Goal: Task Accomplishment & Management: Use online tool/utility

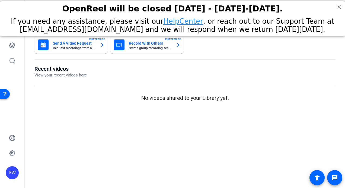
click at [151, 134] on mat-sidenav-content "Dashboard Send A Video Request Request recordings from anyone, anywhere ENTERPR…" at bounding box center [185, 94] width 320 height 188
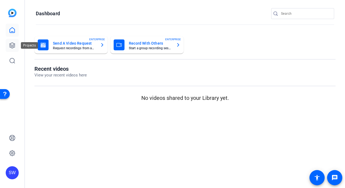
click at [12, 45] on icon at bounding box center [12, 45] width 7 height 7
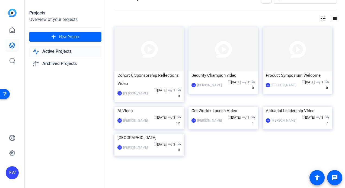
scroll to position [27, 0]
click at [305, 77] on mat-card-content "Product Symposium Welcome SW Steve Winiecki calendar_today Jul 28 group / 1 rad…" at bounding box center [298, 83] width 72 height 24
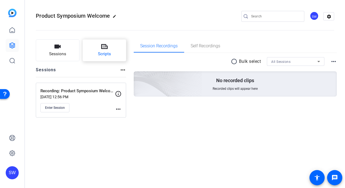
click at [103, 52] on span "Scripts" at bounding box center [104, 54] width 13 height 6
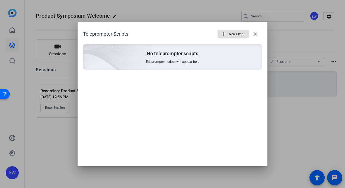
click at [233, 35] on span "New Script" at bounding box center [237, 34] width 16 height 10
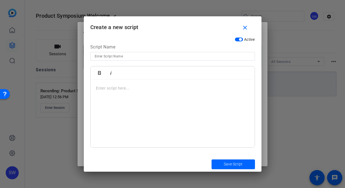
click at [103, 91] on p at bounding box center [172, 88] width 153 height 6
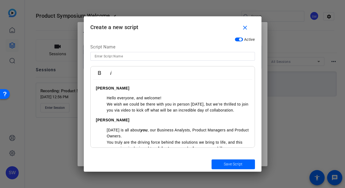
scroll to position [212, 0]
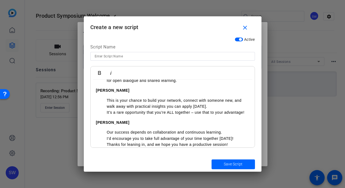
click at [107, 56] on input at bounding box center [173, 56] width 156 height 7
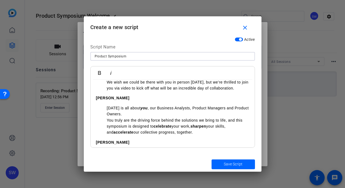
scroll to position [0, 0]
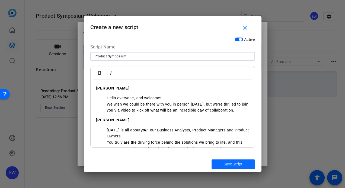
type input "Product Symposium"
click at [230, 164] on span "Save Script" at bounding box center [233, 164] width 19 height 6
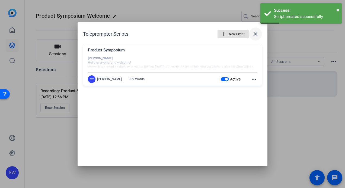
click at [256, 34] on mat-icon "close" at bounding box center [255, 34] width 7 height 7
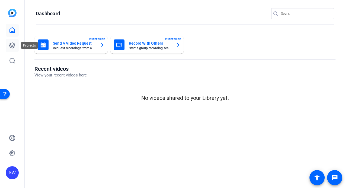
click at [12, 45] on icon at bounding box center [11, 45] width 5 height 5
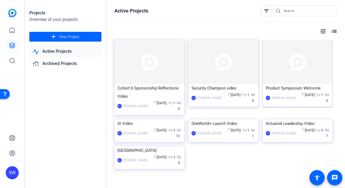
click at [291, 102] on div "SW Steve Winiecki calendar_today Jul 28 group / 1 radio / 0" at bounding box center [298, 97] width 64 height 11
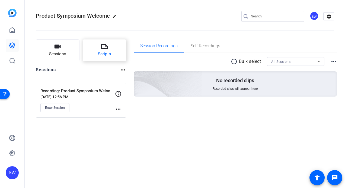
click at [106, 47] on icon at bounding box center [104, 46] width 7 height 7
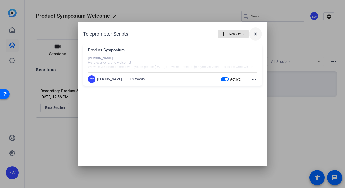
click at [255, 34] on mat-icon "close" at bounding box center [255, 34] width 7 height 7
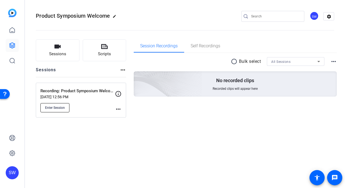
click at [47, 107] on span "Enter Session" at bounding box center [55, 107] width 20 height 4
click at [314, 16] on div "SW" at bounding box center [314, 15] width 9 height 9
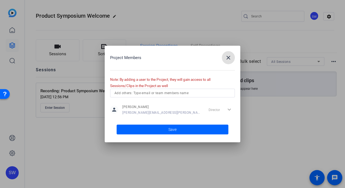
click at [144, 95] on input "text" at bounding box center [173, 93] width 116 height 7
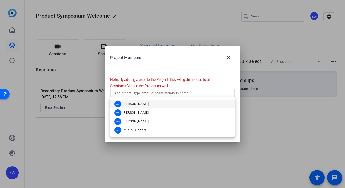
click at [140, 102] on span "Andrew Yelenosky" at bounding box center [136, 104] width 26 height 4
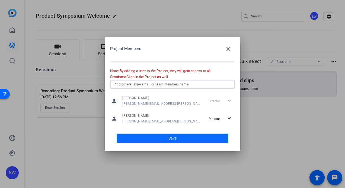
click at [174, 137] on span "Save" at bounding box center [173, 138] width 8 height 6
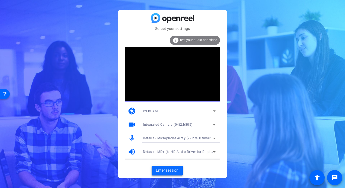
click at [163, 171] on span "Enter session" at bounding box center [167, 170] width 23 height 6
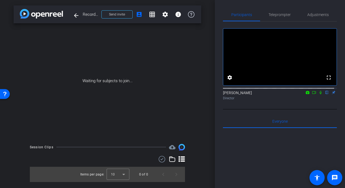
click at [306, 94] on icon at bounding box center [308, 92] width 4 height 3
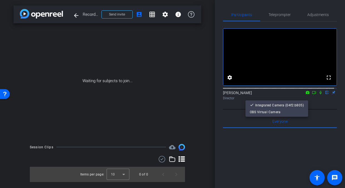
click at [311, 97] on div at bounding box center [172, 94] width 345 height 188
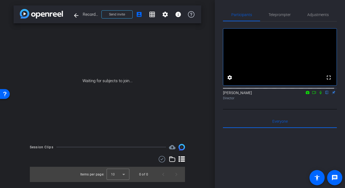
click at [312, 94] on icon at bounding box center [314, 92] width 4 height 4
click at [319, 94] on icon at bounding box center [321, 92] width 4 height 4
click at [306, 94] on icon at bounding box center [308, 92] width 4 height 4
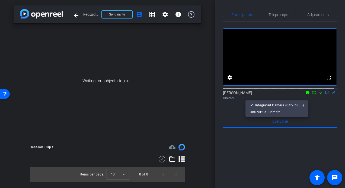
click at [311, 97] on div at bounding box center [172, 94] width 345 height 188
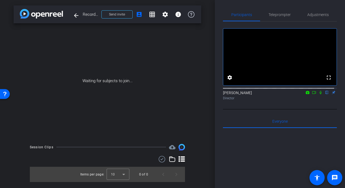
click at [312, 94] on icon at bounding box center [314, 92] width 4 height 4
click at [167, 14] on mat-icon "settings" at bounding box center [165, 14] width 7 height 7
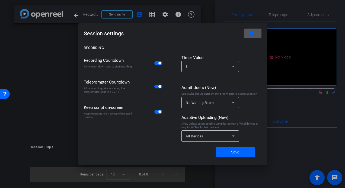
click at [235, 103] on icon at bounding box center [233, 102] width 7 height 7
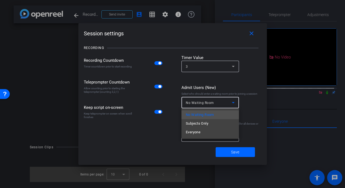
click at [246, 86] on div at bounding box center [172, 94] width 345 height 188
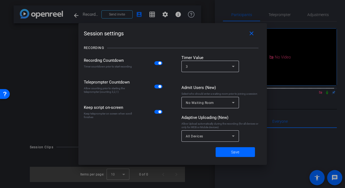
click at [156, 112] on span "button" at bounding box center [158, 112] width 8 height 4
click at [232, 153] on span "Save" at bounding box center [235, 152] width 8 height 6
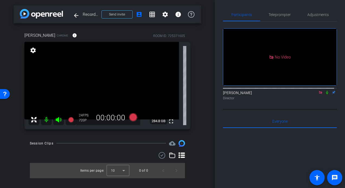
click at [319, 94] on icon at bounding box center [321, 92] width 4 height 4
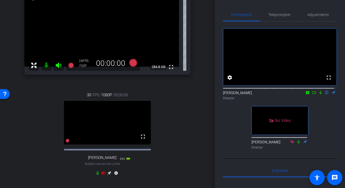
scroll to position [54, 0]
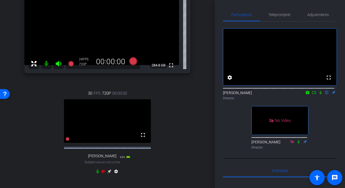
click at [101, 173] on icon at bounding box center [103, 171] width 4 height 4
click at [315, 16] on span "Adjustments" at bounding box center [317, 15] width 21 height 4
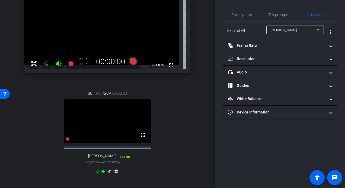
click at [319, 28] on icon at bounding box center [318, 30] width 7 height 7
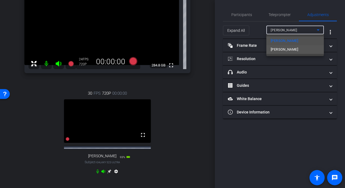
click at [292, 50] on mat-option "Dan" at bounding box center [296, 49] width 58 height 9
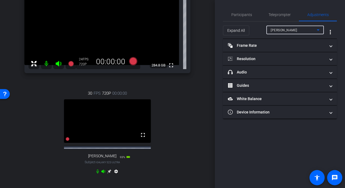
type input "1000"
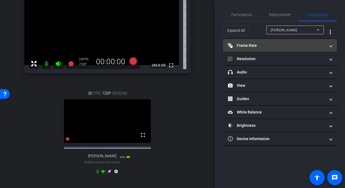
click at [332, 45] on span at bounding box center [331, 46] width 2 height 6
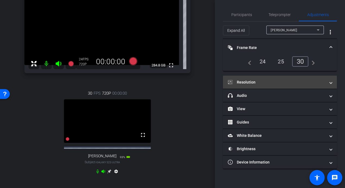
click at [331, 83] on span at bounding box center [331, 82] width 2 height 6
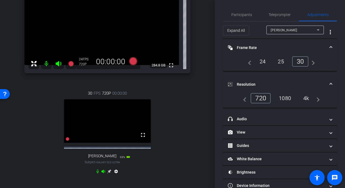
click at [306, 98] on div "4k" at bounding box center [306, 97] width 14 height 9
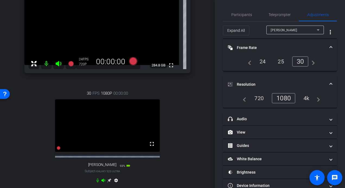
click at [305, 98] on div "4k" at bounding box center [307, 97] width 14 height 9
click at [244, 14] on span "Participants" at bounding box center [242, 15] width 21 height 4
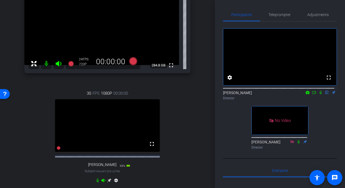
click at [306, 94] on icon at bounding box center [308, 92] width 4 height 4
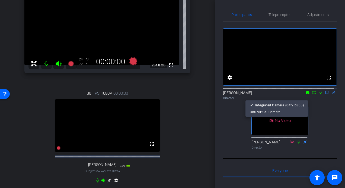
scroll to position [0, 0]
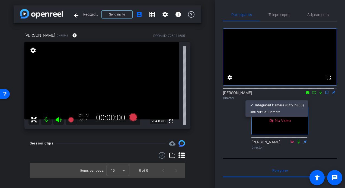
click at [312, 96] on div at bounding box center [172, 94] width 345 height 188
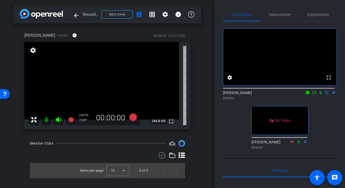
click at [312, 94] on icon at bounding box center [314, 92] width 4 height 4
click at [313, 17] on span "Adjustments" at bounding box center [317, 15] width 21 height 4
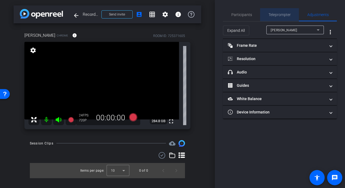
click at [282, 17] on span "Teleprompter" at bounding box center [280, 15] width 22 height 4
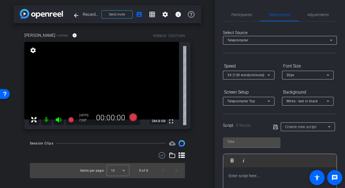
click at [329, 126] on icon at bounding box center [329, 126] width 7 height 7
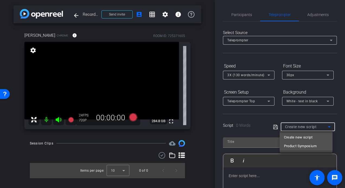
click at [300, 145] on span "Product Symposium" at bounding box center [300, 145] width 33 height 7
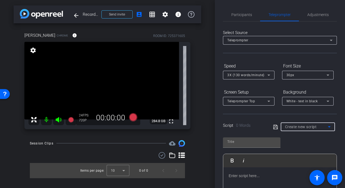
type input "Product Symposium"
click at [242, 15] on span "Participants" at bounding box center [242, 15] width 21 height 4
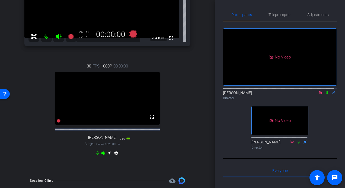
scroll to position [54, 0]
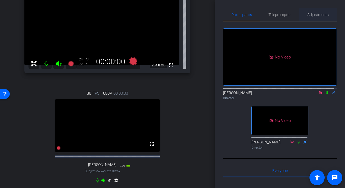
click at [316, 15] on span "Adjustments" at bounding box center [317, 15] width 21 height 4
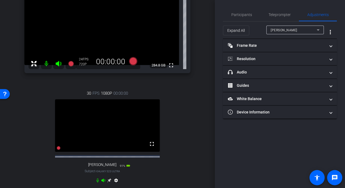
click at [319, 30] on icon at bounding box center [318, 30] width 7 height 7
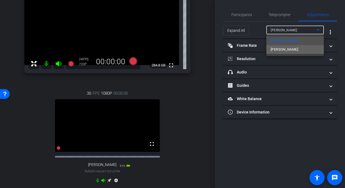
click at [306, 52] on mat-option "Dan" at bounding box center [296, 49] width 58 height 9
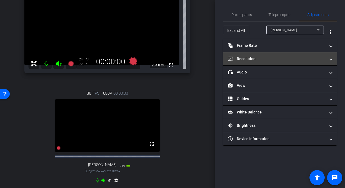
click at [332, 58] on mat-expansion-panel-header "Resolution" at bounding box center [280, 58] width 114 height 13
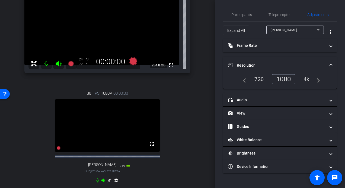
click at [308, 78] on div "4k" at bounding box center [307, 78] width 14 height 9
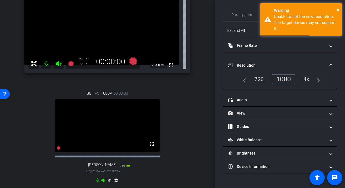
click at [288, 79] on div "1080" at bounding box center [284, 79] width 24 height 10
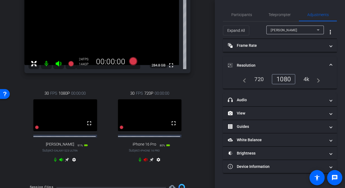
click at [144, 161] on icon at bounding box center [146, 159] width 4 height 4
click at [319, 30] on icon at bounding box center [318, 29] width 3 height 1
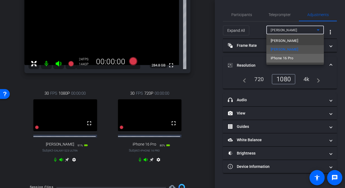
click at [287, 56] on span "iPhone 16 Pro" at bounding box center [282, 58] width 23 height 7
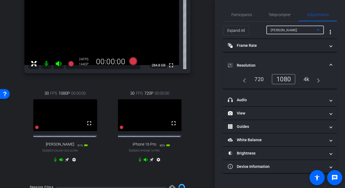
type input "1000"
click at [308, 79] on div "4k" at bounding box center [306, 78] width 14 height 9
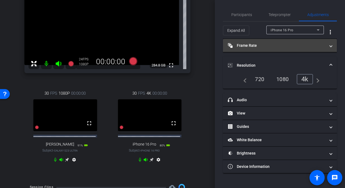
click at [330, 45] on span at bounding box center [331, 46] width 2 height 6
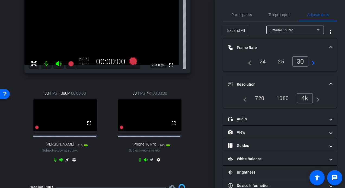
click at [300, 60] on div "30" at bounding box center [300, 61] width 17 height 10
click at [276, 17] on span "Teleprompter" at bounding box center [280, 15] width 22 height 4
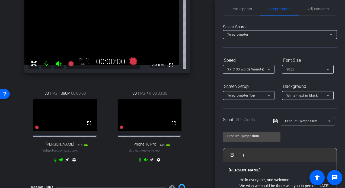
scroll to position [0, 0]
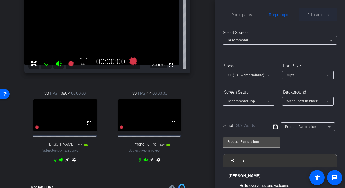
click at [315, 15] on span "Adjustments" at bounding box center [317, 15] width 21 height 4
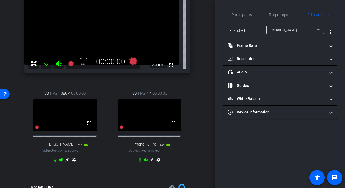
click at [319, 29] on icon at bounding box center [318, 29] width 3 height 1
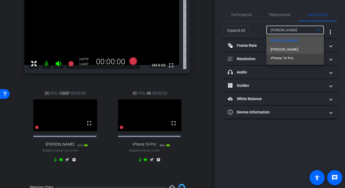
click at [292, 51] on mat-option "Dan" at bounding box center [296, 49] width 58 height 9
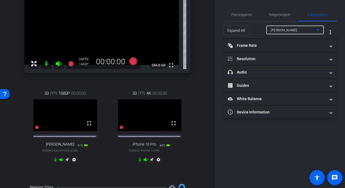
type input "1000"
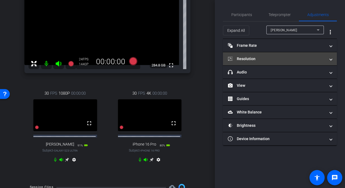
click at [333, 58] on mat-expansion-panel-header "Resolution" at bounding box center [280, 58] width 114 height 13
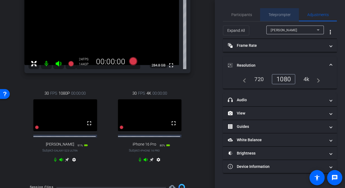
click at [286, 13] on span "Teleprompter" at bounding box center [280, 15] width 22 height 4
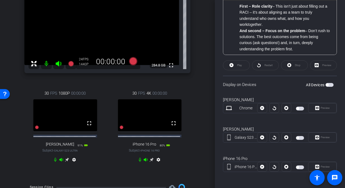
scroll to position [167, 0]
click at [328, 84] on span "button" at bounding box center [330, 85] width 8 height 4
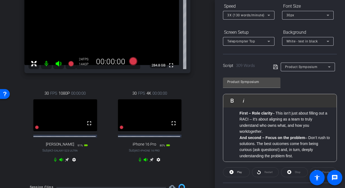
scroll to position [58, 0]
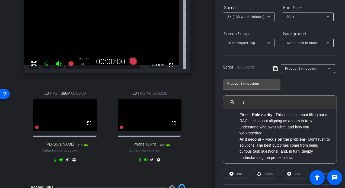
click at [269, 17] on icon at bounding box center [269, 17] width 7 height 7
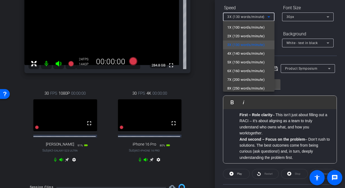
click at [332, 29] on div at bounding box center [172, 94] width 345 height 188
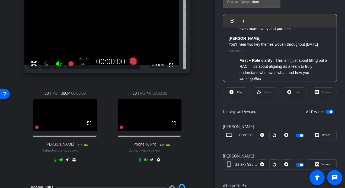
scroll to position [109, 0]
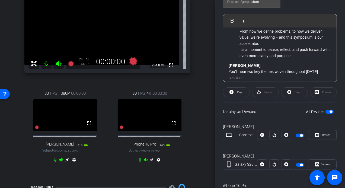
click at [326, 111] on span "button" at bounding box center [330, 112] width 8 height 4
click at [327, 112] on span "button" at bounding box center [330, 112] width 8 height 4
click at [131, 61] on icon at bounding box center [133, 61] width 8 height 8
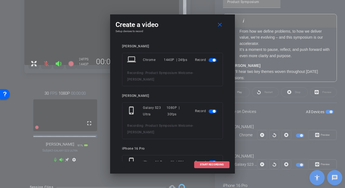
click at [213, 164] on span "START RECORDING" at bounding box center [212, 164] width 24 height 3
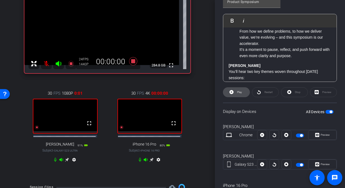
click at [240, 91] on span "Play" at bounding box center [239, 91] width 5 height 3
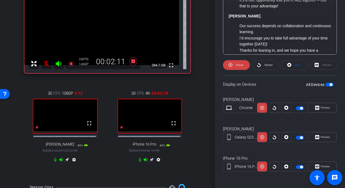
scroll to position [313, 0]
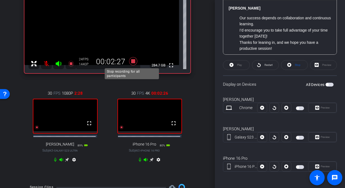
click at [131, 60] on icon at bounding box center [133, 61] width 8 height 8
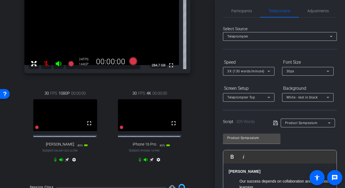
scroll to position [0, 0]
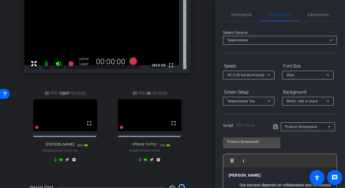
click at [270, 75] on icon at bounding box center [269, 75] width 7 height 7
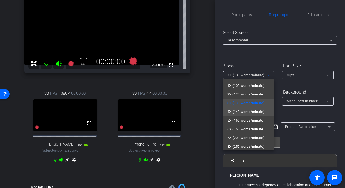
click at [247, 110] on span "4X (140 words/minute)" at bounding box center [245, 111] width 37 height 7
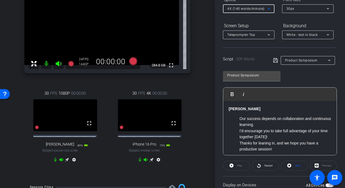
scroll to position [81, 0]
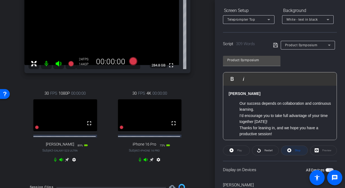
click at [295, 150] on span "Stop" at bounding box center [298, 149] width 6 height 3
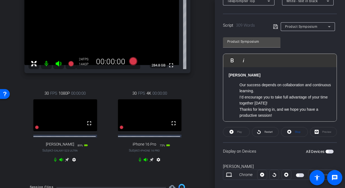
scroll to position [109, 0]
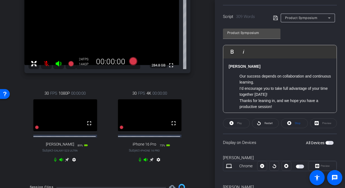
click at [328, 142] on span "button" at bounding box center [330, 143] width 8 height 4
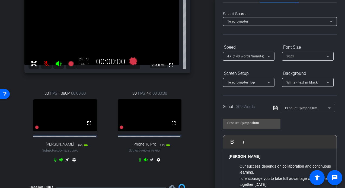
scroll to position [27, 0]
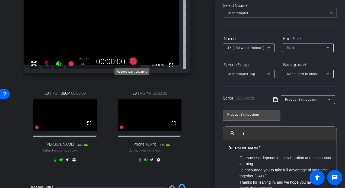
click at [132, 61] on icon at bounding box center [133, 61] width 8 height 8
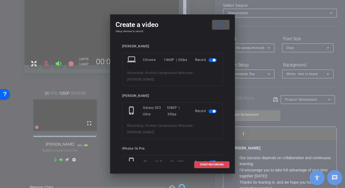
click at [205, 164] on span "START RECORDING" at bounding box center [212, 164] width 24 height 3
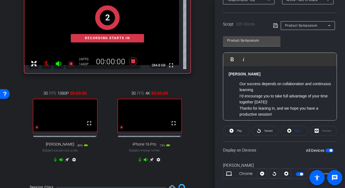
scroll to position [109, 0]
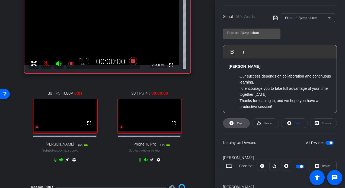
click at [241, 124] on span "Play" at bounding box center [239, 123] width 6 height 8
click at [294, 121] on span "Stop" at bounding box center [297, 123] width 7 height 8
click at [291, 123] on div "Stop" at bounding box center [294, 123] width 27 height 10
click at [233, 121] on icon at bounding box center [232, 122] width 4 height 7
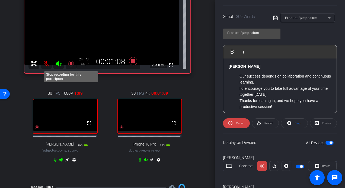
click at [71, 63] on icon at bounding box center [70, 63] width 5 height 5
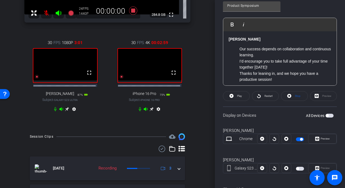
scroll to position [93, 0]
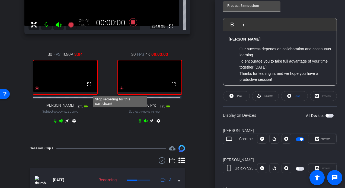
click at [39, 90] on icon at bounding box center [37, 89] width 4 height 4
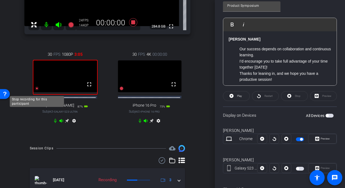
click at [37, 90] on icon at bounding box center [37, 89] width 4 height 4
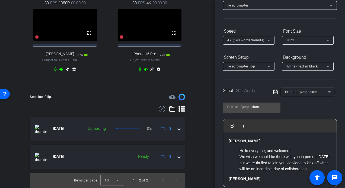
scroll to position [0, 0]
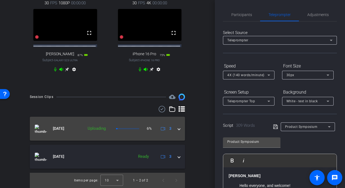
click at [178, 129] on span at bounding box center [179, 128] width 2 height 6
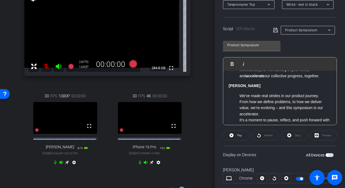
scroll to position [109, 0]
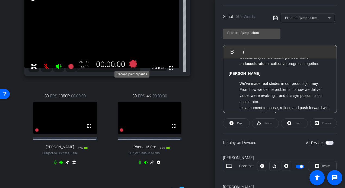
click at [130, 63] on icon at bounding box center [133, 64] width 8 height 8
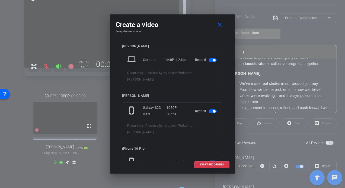
click at [213, 59] on span "button" at bounding box center [214, 60] width 3 height 3
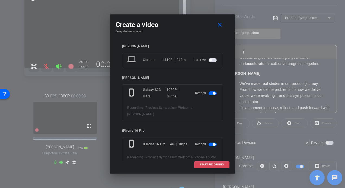
click at [210, 165] on span "START RECORDING" at bounding box center [212, 164] width 24 height 3
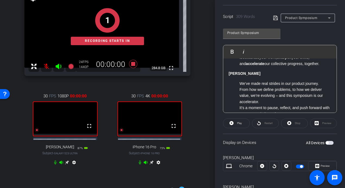
click at [292, 123] on div "Stop" at bounding box center [294, 123] width 27 height 10
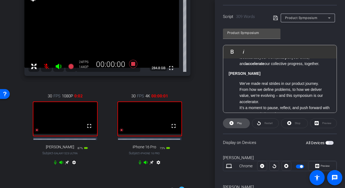
click at [235, 123] on span at bounding box center [236, 122] width 26 height 13
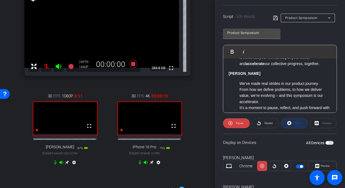
click at [288, 123] on icon at bounding box center [289, 122] width 4 height 7
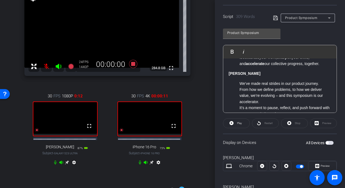
click at [326, 142] on span "button" at bounding box center [327, 142] width 3 height 3
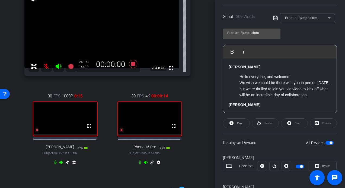
scroll to position [0, 0]
click at [288, 123] on div "Stop" at bounding box center [294, 123] width 27 height 10
click at [242, 123] on span "Play" at bounding box center [239, 123] width 6 height 8
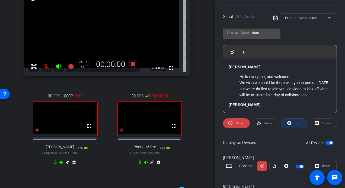
click at [294, 124] on span "Stop" at bounding box center [297, 123] width 7 height 8
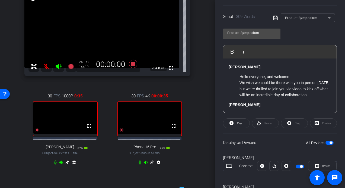
click at [295, 123] on div "Stop" at bounding box center [294, 123] width 27 height 10
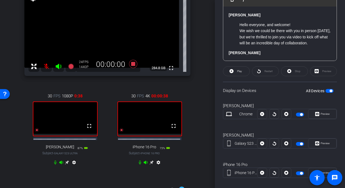
scroll to position [163, 0]
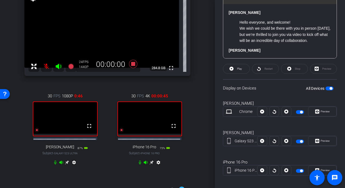
click at [326, 89] on span "button" at bounding box center [330, 88] width 8 height 4
click at [327, 87] on span "button" at bounding box center [330, 88] width 8 height 4
click at [243, 70] on span at bounding box center [236, 68] width 26 height 13
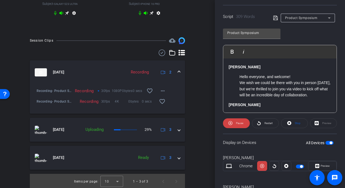
scroll to position [205, 0]
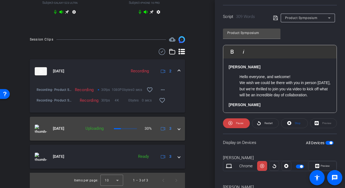
click at [178, 129] on span at bounding box center [179, 128] width 2 height 6
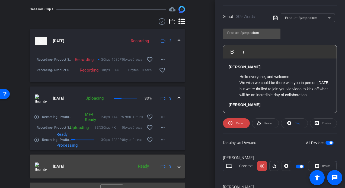
scroll to position [245, 0]
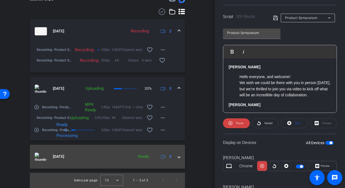
click at [178, 157] on span at bounding box center [179, 156] width 2 height 6
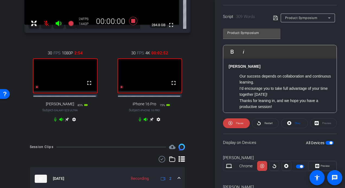
scroll to position [136, 0]
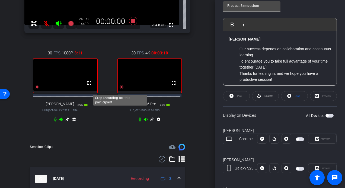
click at [39, 89] on icon at bounding box center [37, 87] width 4 height 4
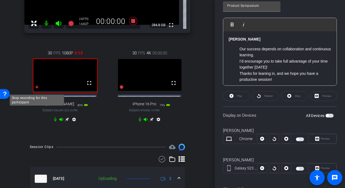
click at [37, 89] on icon at bounding box center [37, 87] width 4 height 4
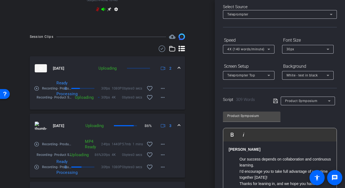
scroll to position [0, 0]
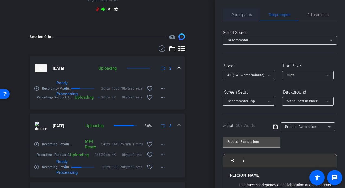
click at [243, 15] on span "Participants" at bounding box center [242, 15] width 21 height 4
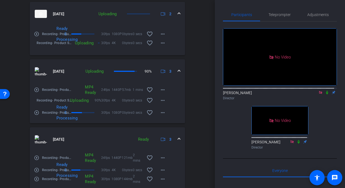
scroll to position [306, 0]
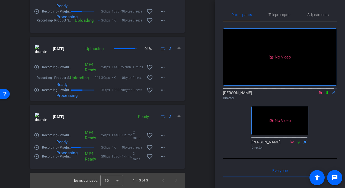
click at [325, 90] on icon at bounding box center [327, 92] width 4 height 4
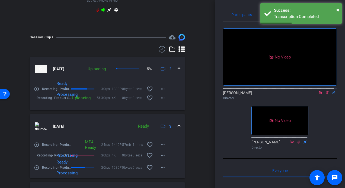
scroll to position [225, 0]
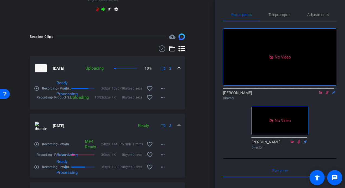
click at [178, 71] on span at bounding box center [179, 68] width 2 height 6
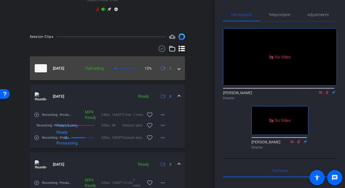
click at [178, 71] on span at bounding box center [179, 68] width 2 height 6
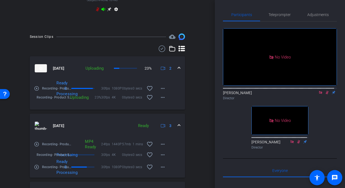
click at [326, 91] on icon at bounding box center [327, 93] width 3 height 4
click at [325, 90] on icon at bounding box center [327, 92] width 4 height 4
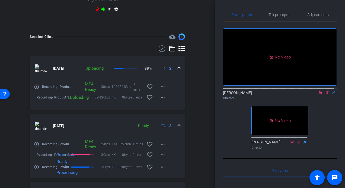
click at [326, 91] on icon at bounding box center [327, 93] width 3 height 4
click at [325, 90] on icon at bounding box center [327, 92] width 4 height 4
click at [326, 90] on icon at bounding box center [327, 92] width 4 height 4
click at [325, 90] on icon at bounding box center [327, 92] width 4 height 4
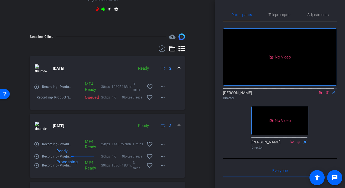
click at [325, 90] on icon at bounding box center [327, 92] width 4 height 4
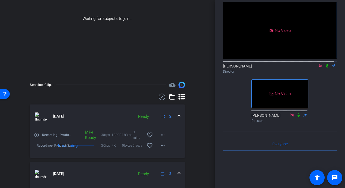
scroll to position [0, 0]
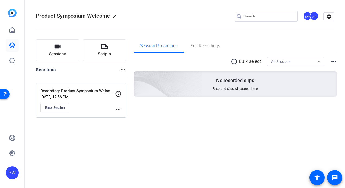
click at [102, 109] on div "Enter Session" at bounding box center [77, 107] width 75 height 9
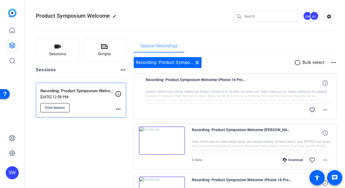
click at [55, 106] on span "Enter Session" at bounding box center [55, 107] width 20 height 4
click at [306, 15] on div "SW" at bounding box center [307, 15] width 9 height 9
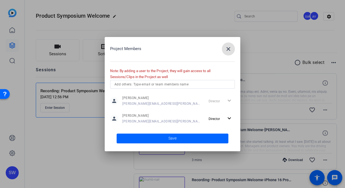
click at [150, 85] on input "text" at bounding box center [173, 84] width 116 height 7
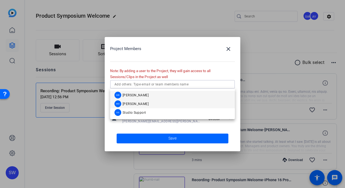
click at [139, 104] on span "Mark Dolnick" at bounding box center [136, 104] width 26 height 4
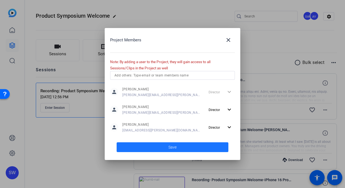
click at [157, 145] on span at bounding box center [173, 146] width 112 height 13
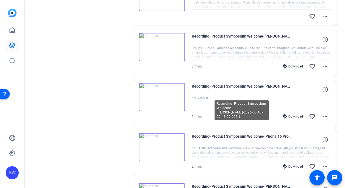
scroll to position [217, 0]
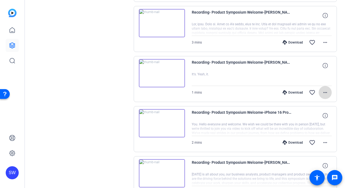
click at [324, 91] on mat-icon "more_horiz" at bounding box center [325, 92] width 7 height 7
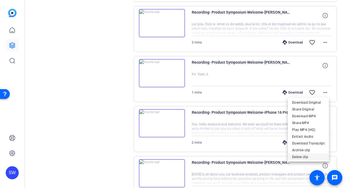
click at [303, 156] on span "Delete clip" at bounding box center [308, 156] width 33 height 7
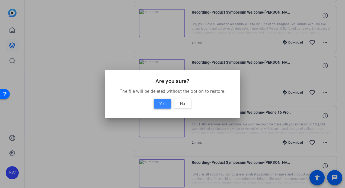
click at [160, 103] on span "Yes" at bounding box center [163, 103] width 6 height 7
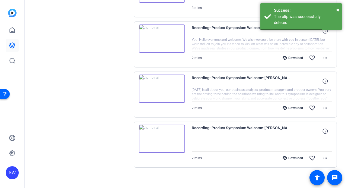
scroll to position [253, 0]
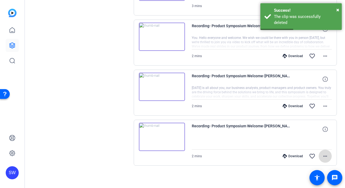
click at [324, 153] on mat-icon "more_horiz" at bounding box center [325, 156] width 7 height 7
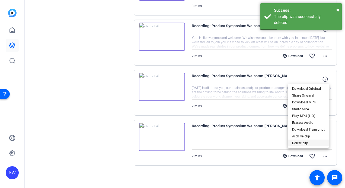
click at [306, 144] on span "Delete clip" at bounding box center [308, 142] width 33 height 7
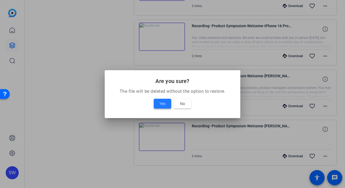
click at [164, 103] on span "Yes" at bounding box center [163, 103] width 6 height 7
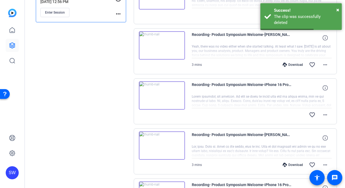
scroll to position [68, 0]
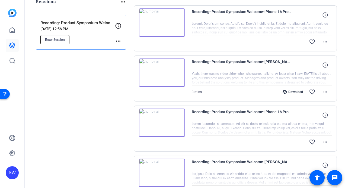
click at [55, 41] on button "Enter Session" at bounding box center [54, 39] width 29 height 9
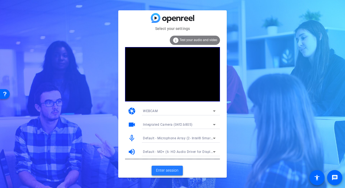
click at [171, 171] on span "Enter session" at bounding box center [167, 170] width 23 height 6
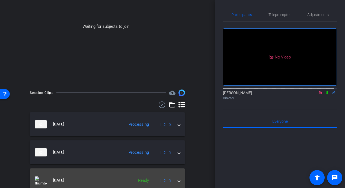
scroll to position [78, 0]
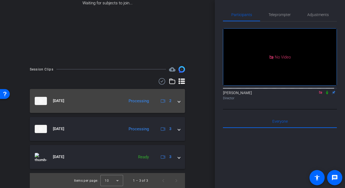
click at [178, 101] on span at bounding box center [179, 101] width 2 height 6
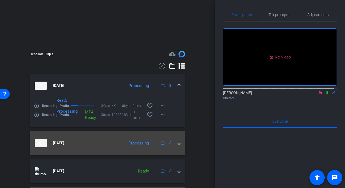
scroll to position [105, 0]
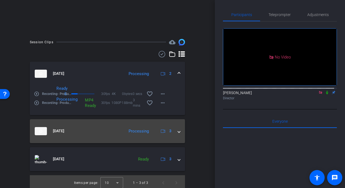
click at [178, 131] on span at bounding box center [179, 131] width 2 height 6
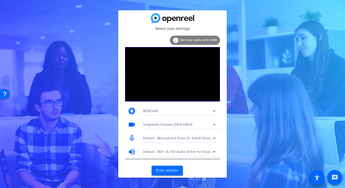
click at [167, 168] on span "Enter session" at bounding box center [167, 170] width 23 height 6
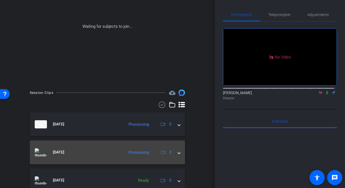
scroll to position [78, 0]
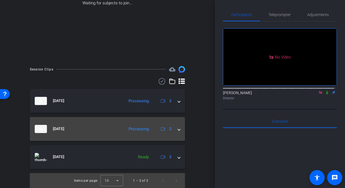
click at [174, 129] on div "[DATE] Processing 2" at bounding box center [106, 129] width 143 height 8
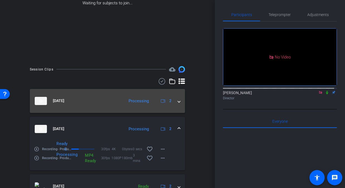
click at [178, 100] on span at bounding box center [179, 101] width 2 height 6
